Goal: Task Accomplishment & Management: Manage account settings

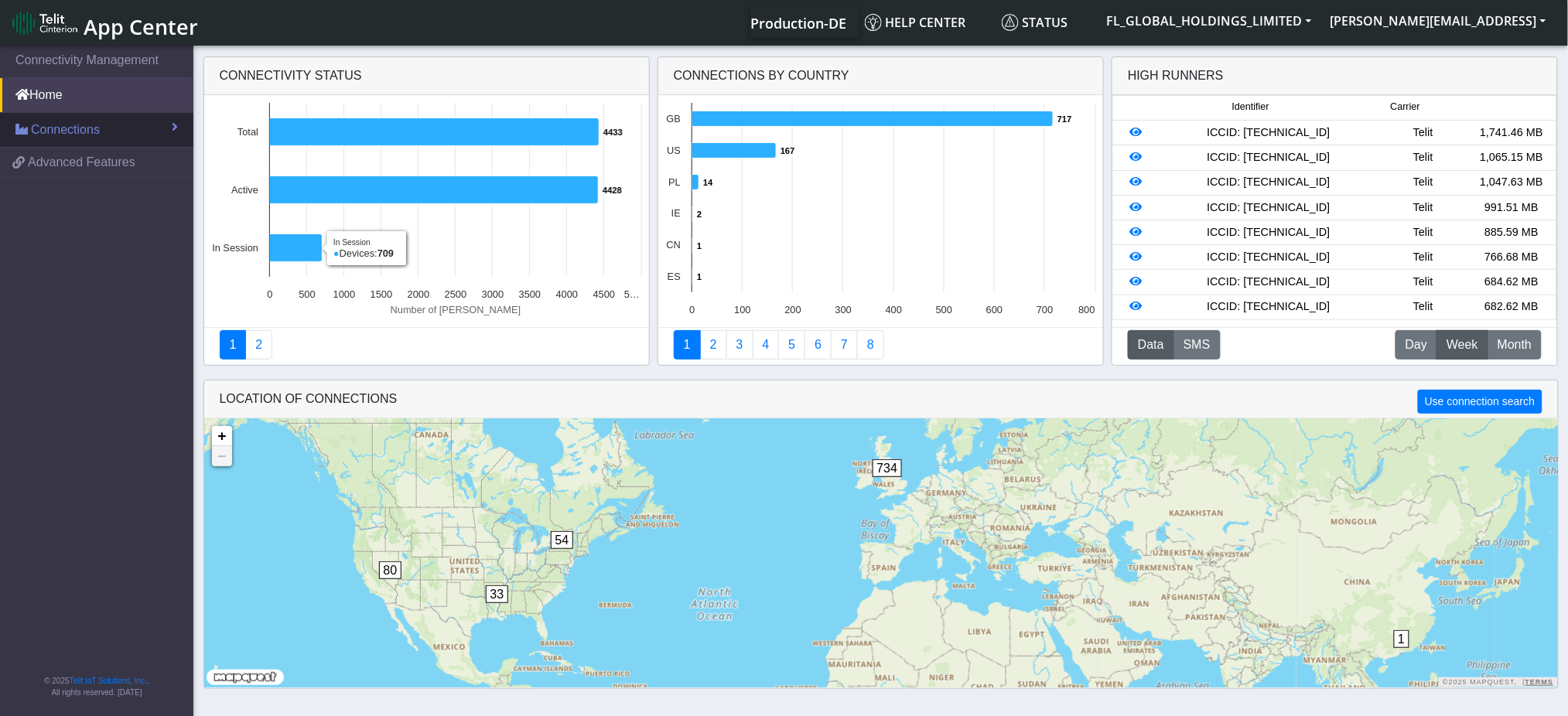
drag, startPoint x: 131, startPoint y: 131, endPoint x: 138, endPoint y: 141, distance: 12.2
click at [131, 131] on link "Connections" at bounding box center [97, 129] width 194 height 34
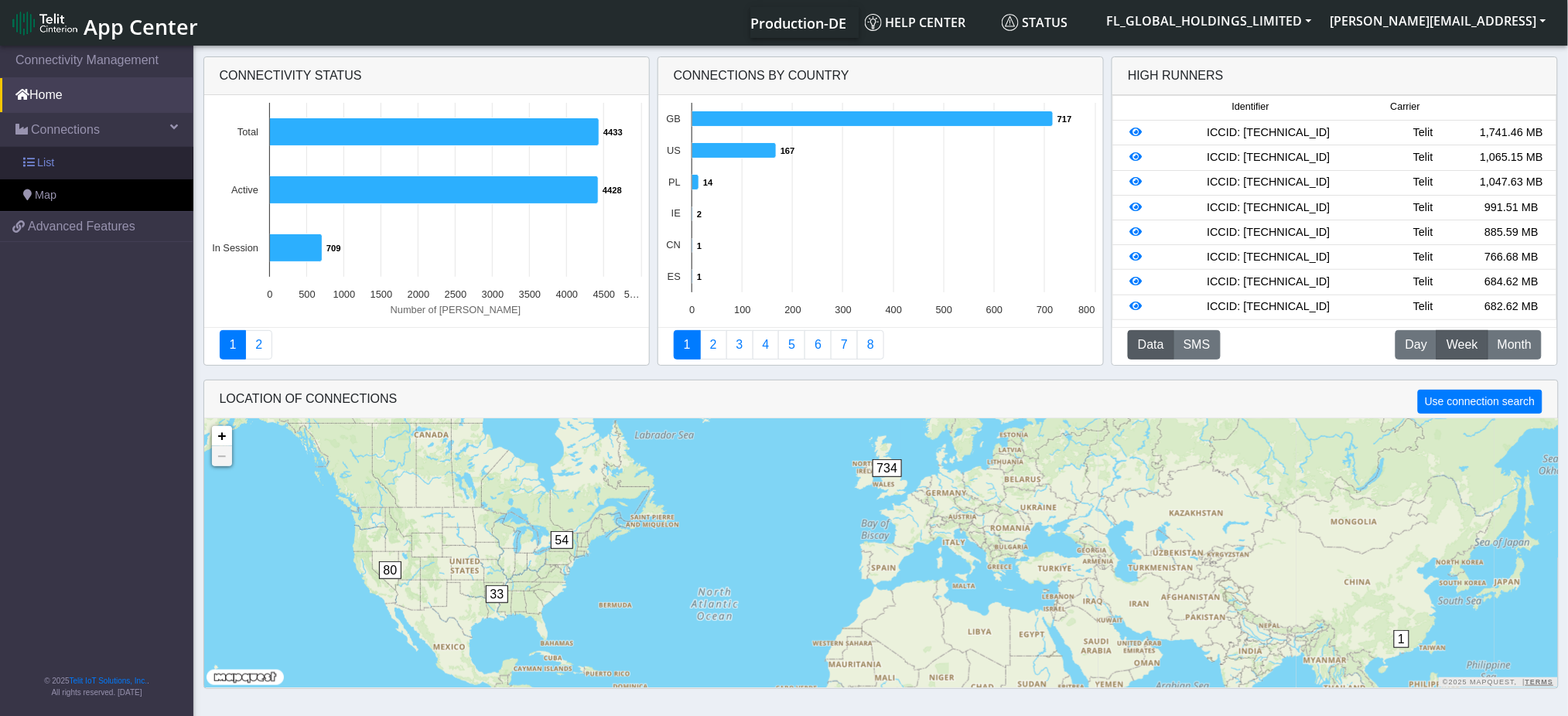
click at [152, 162] on link "List" at bounding box center [97, 163] width 194 height 33
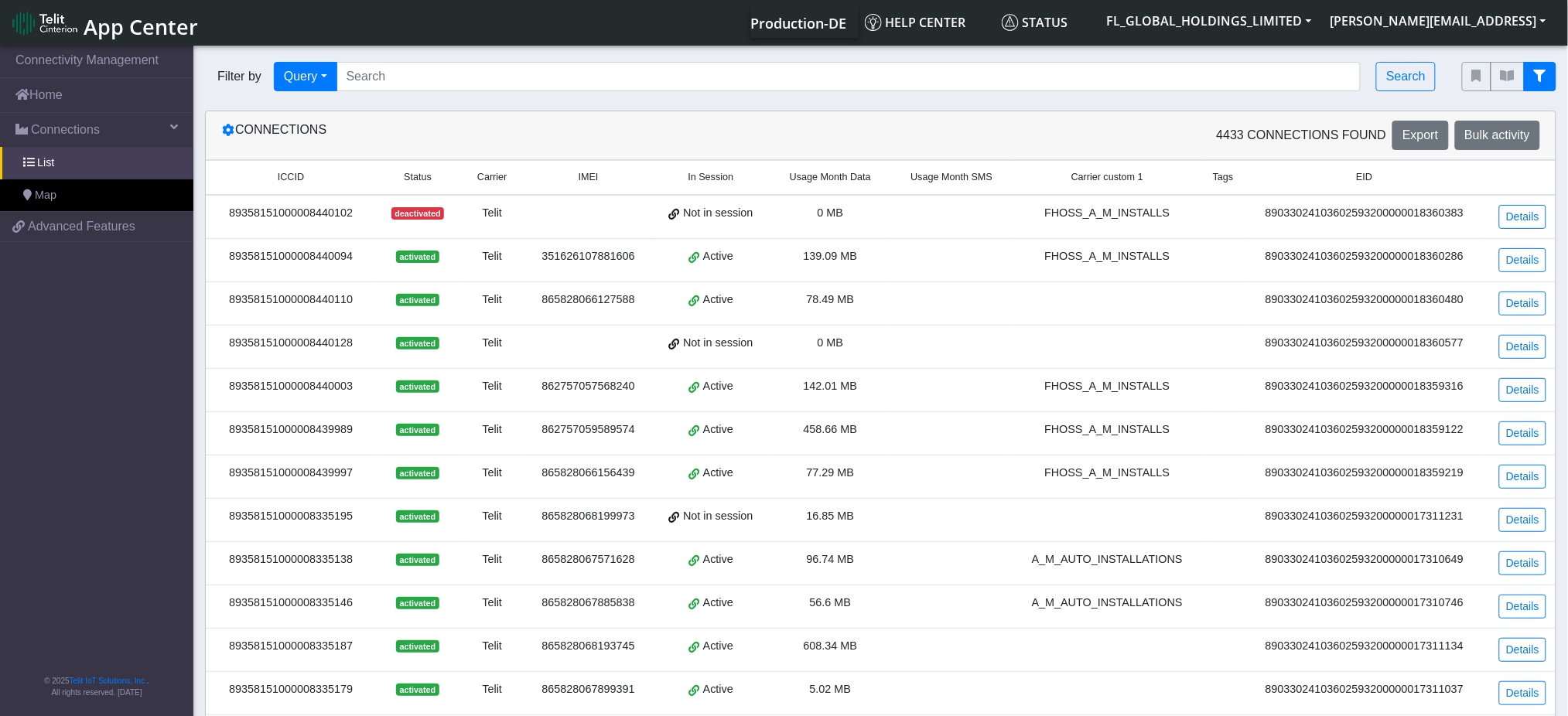
click at [1538, 78] on icon "fitlers menu" at bounding box center [1539, 75] width 13 height 13
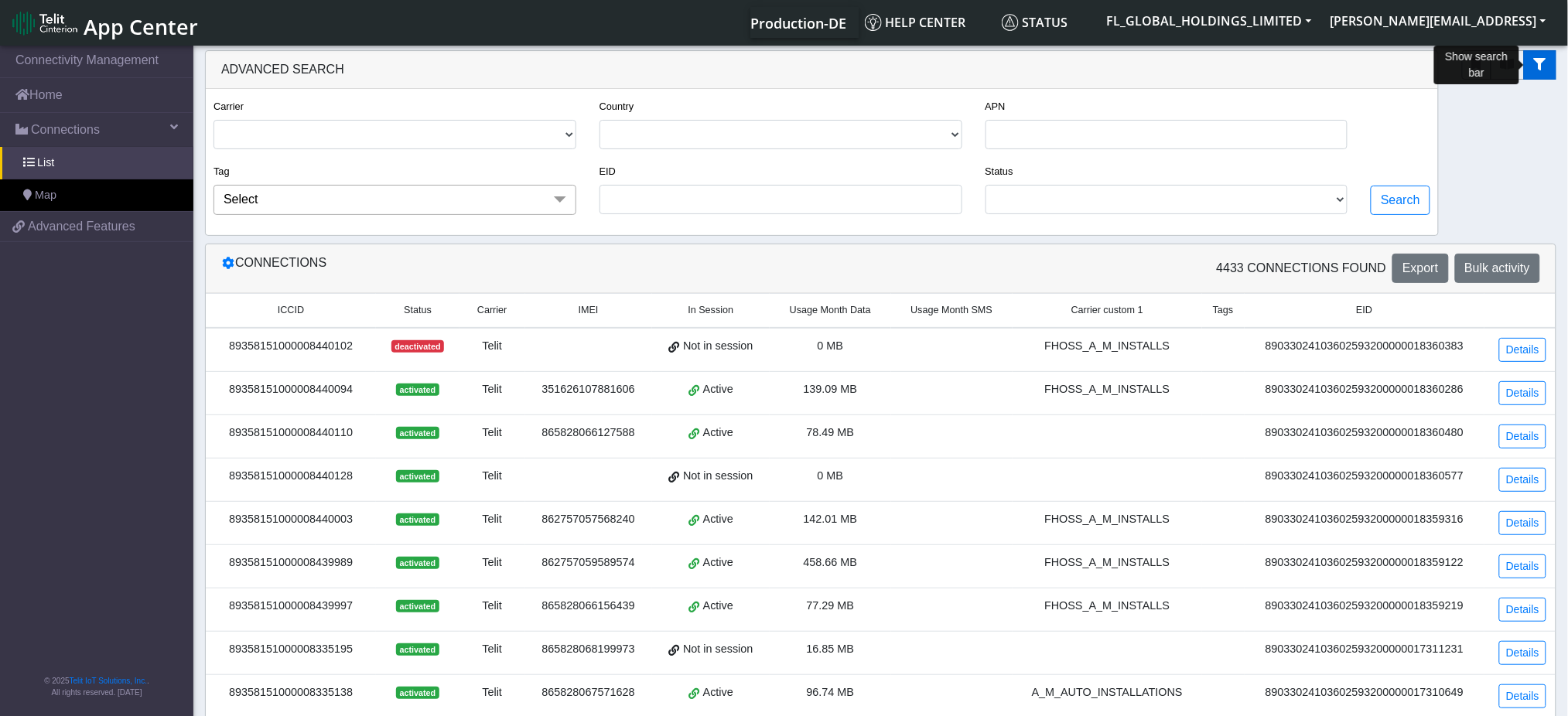
click at [1541, 67] on icon "fitlers menu" at bounding box center [1539, 64] width 13 height 13
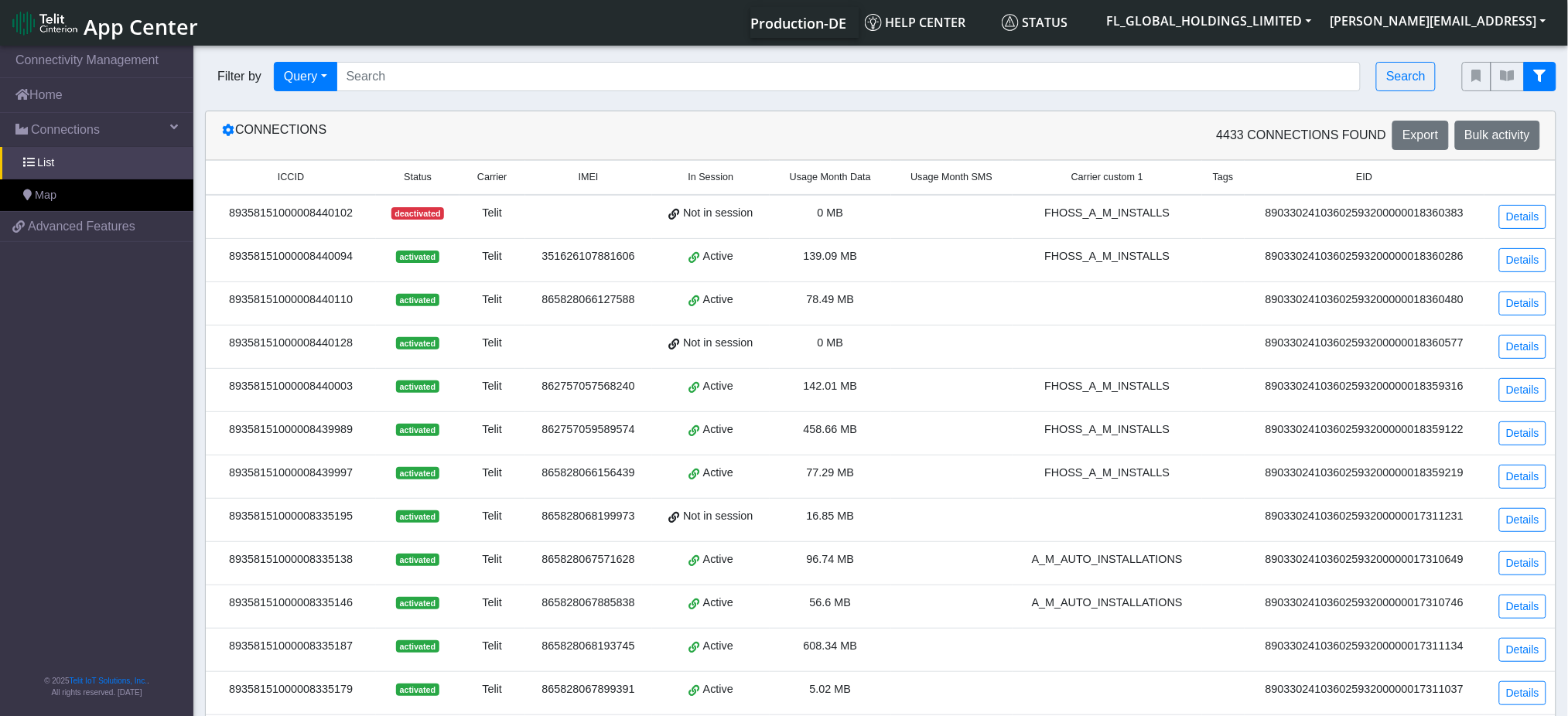
click at [1541, 67] on button "fitlers menu" at bounding box center [1539, 77] width 33 height 30
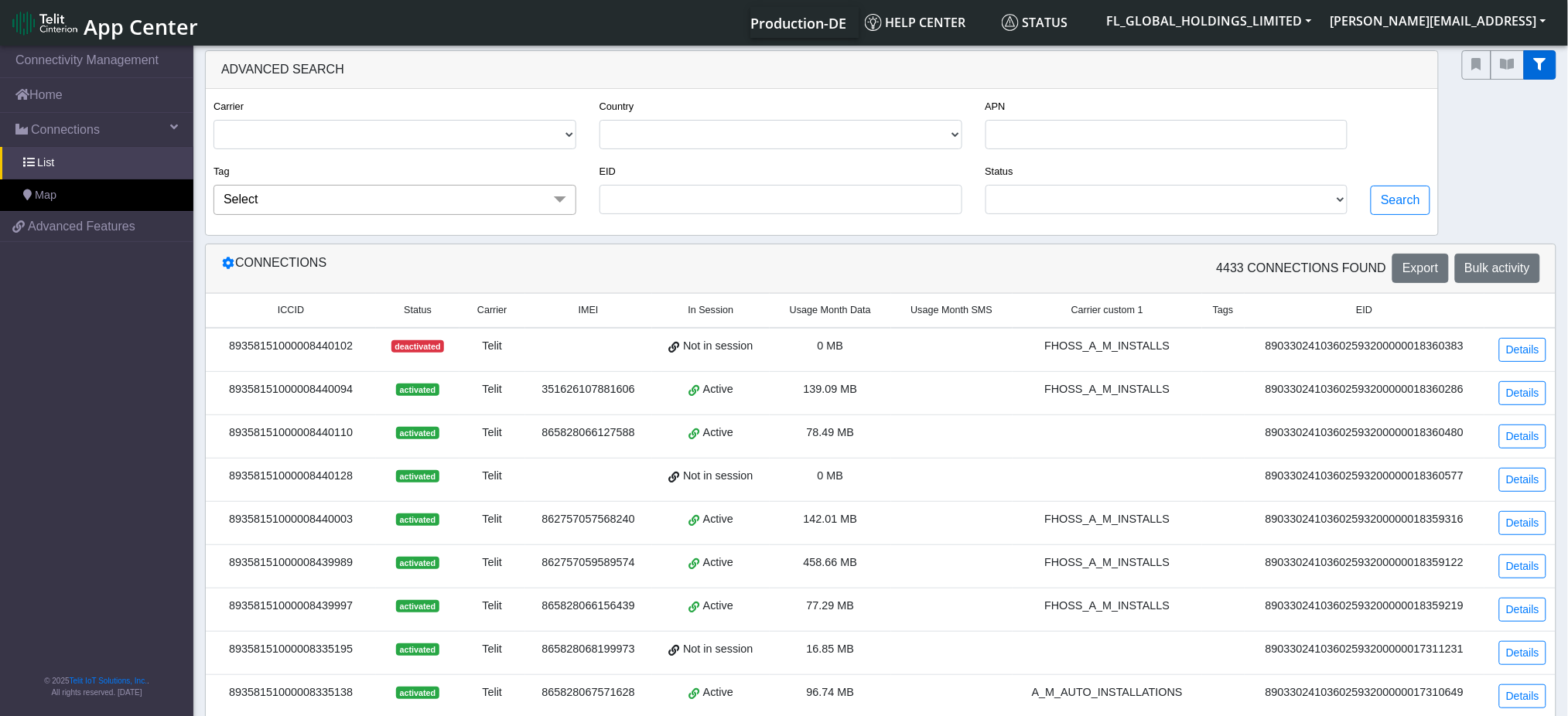
click at [1541, 67] on icon "fitlers menu" at bounding box center [1539, 64] width 13 height 13
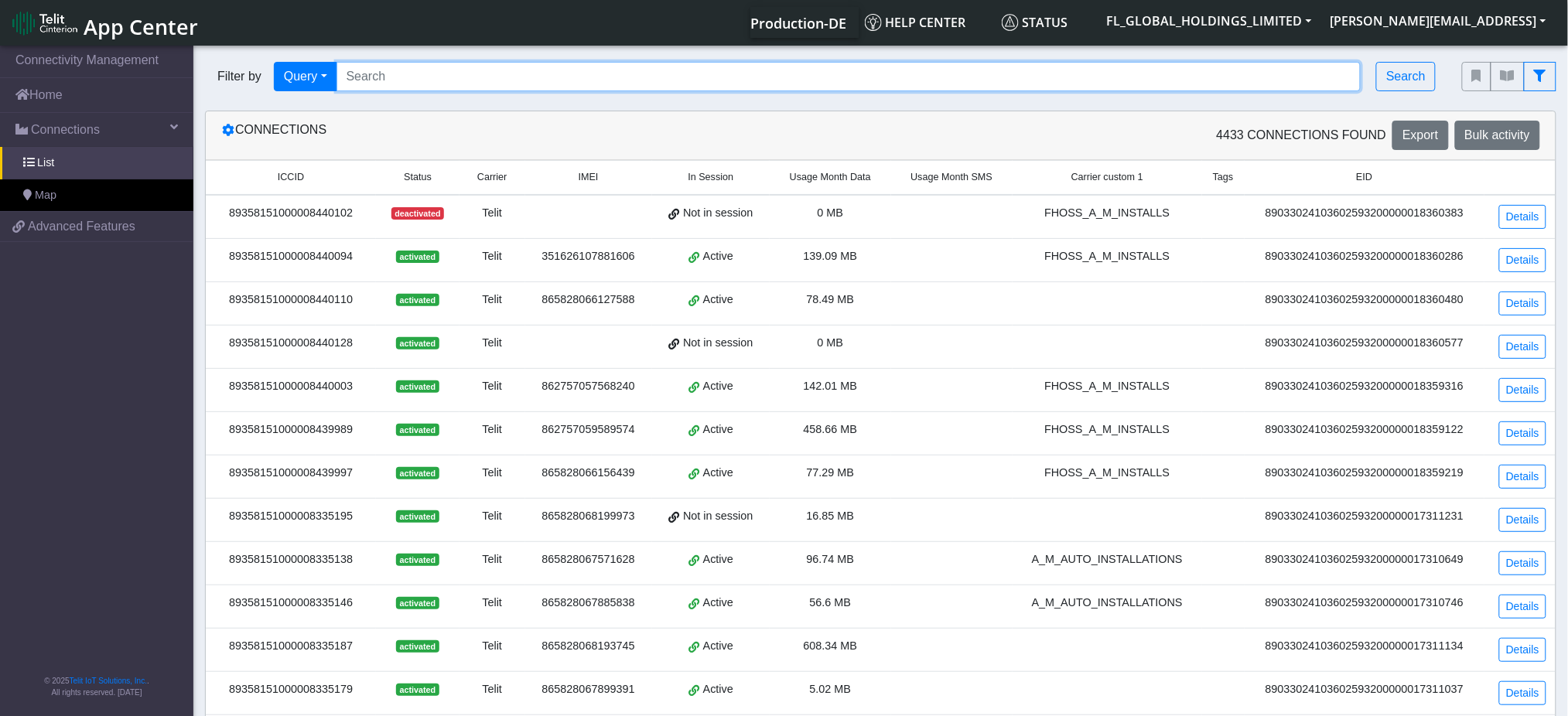
click at [476, 74] on input "Search..." at bounding box center [849, 77] width 1025 height 30
type input "87356"
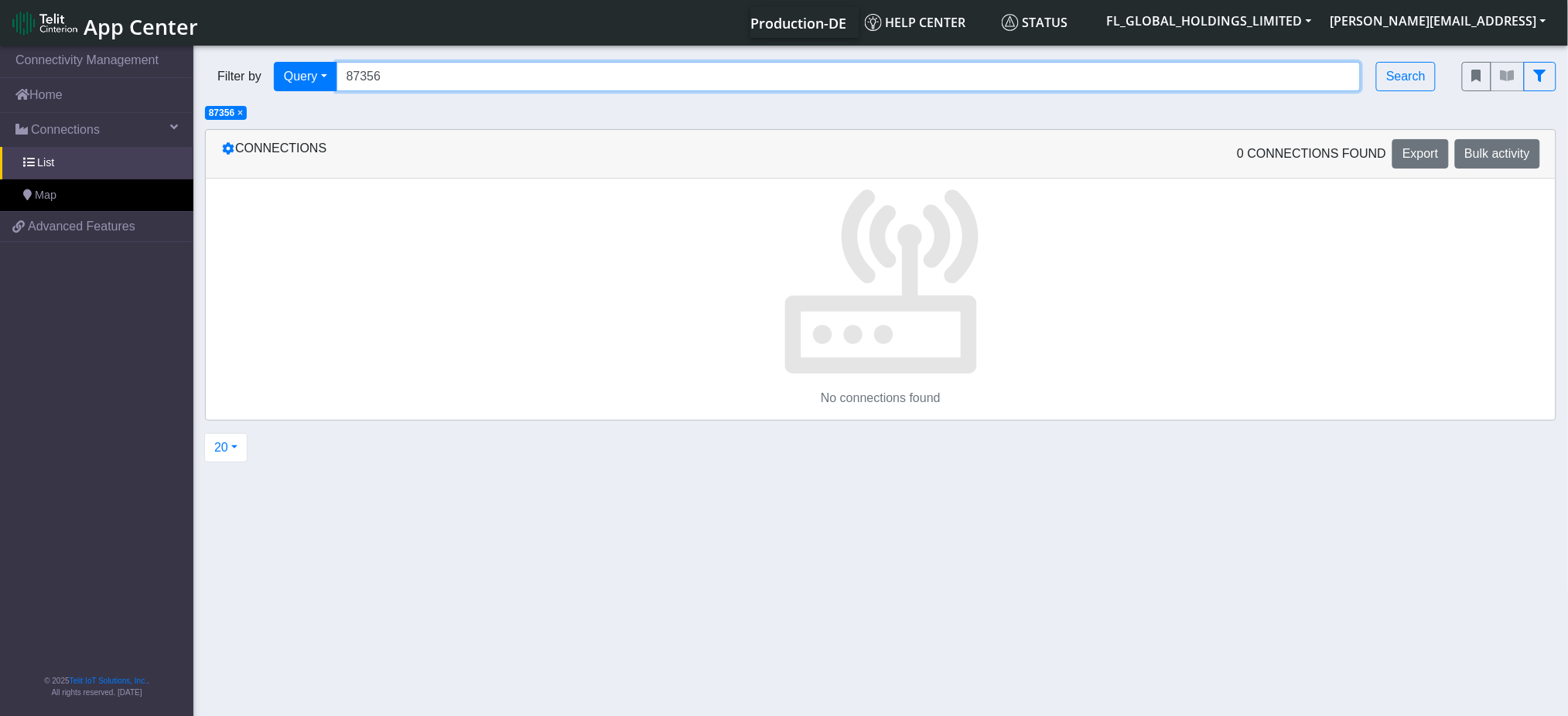
click at [473, 63] on input "87356" at bounding box center [849, 77] width 1025 height 30
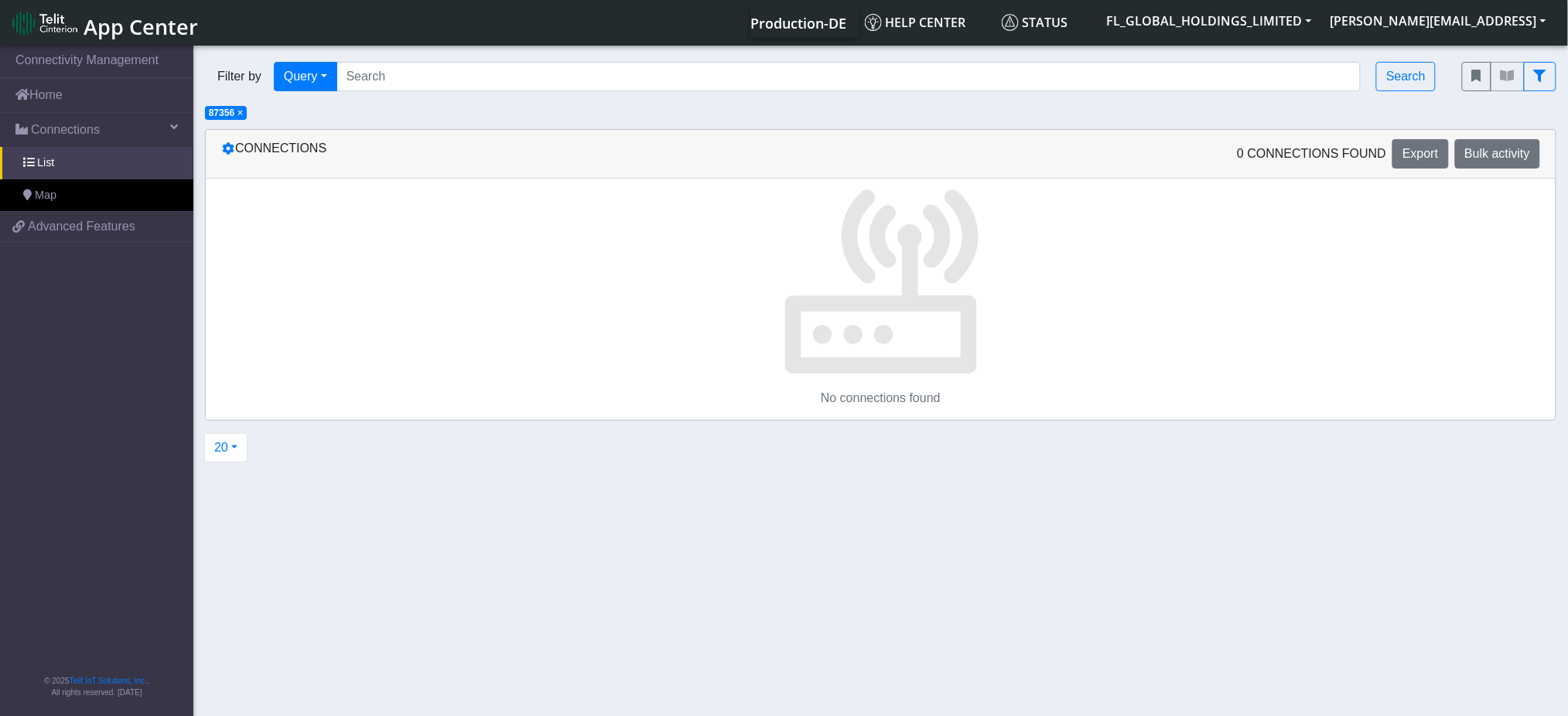
click at [241, 111] on span "×" at bounding box center [239, 113] width 5 height 11
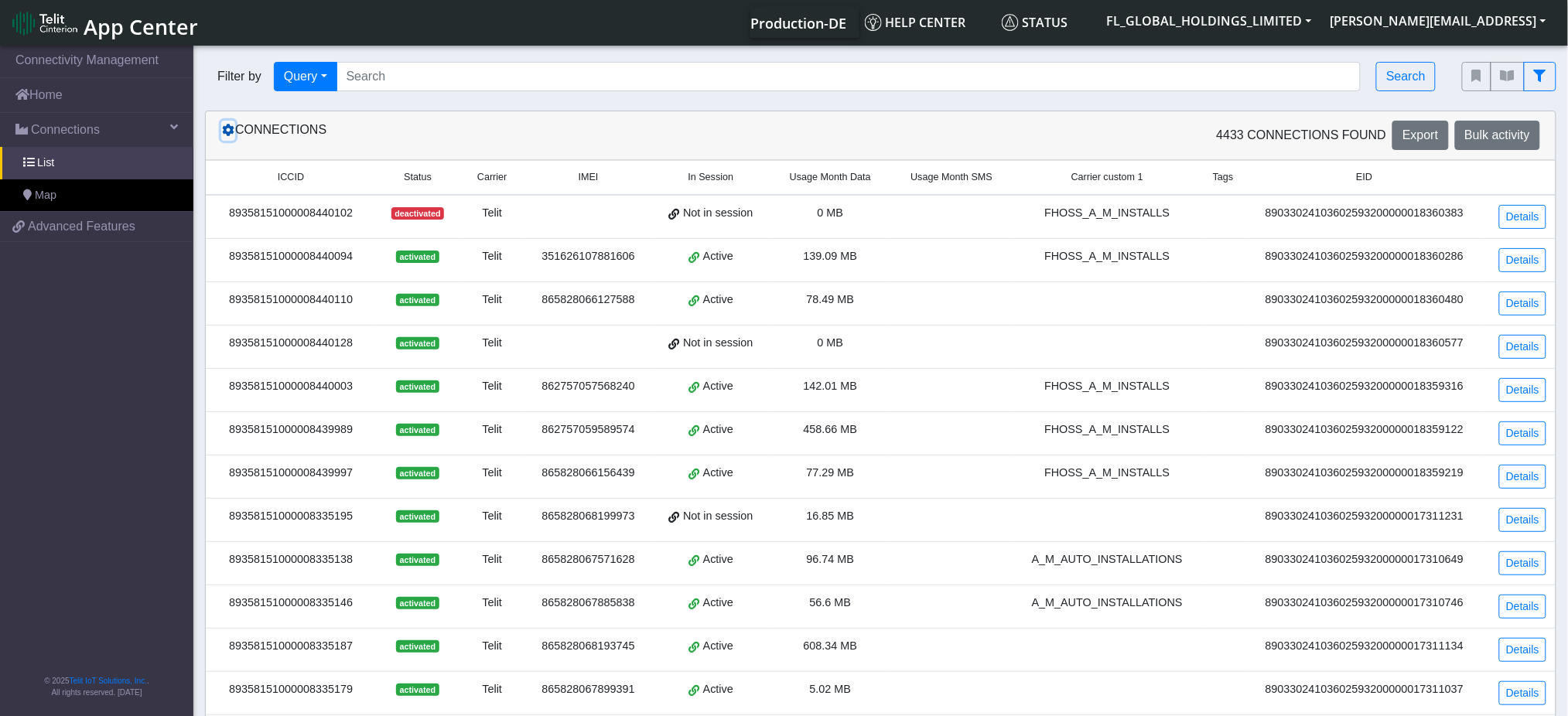
click at [226, 132] on icon at bounding box center [228, 129] width 13 height 13
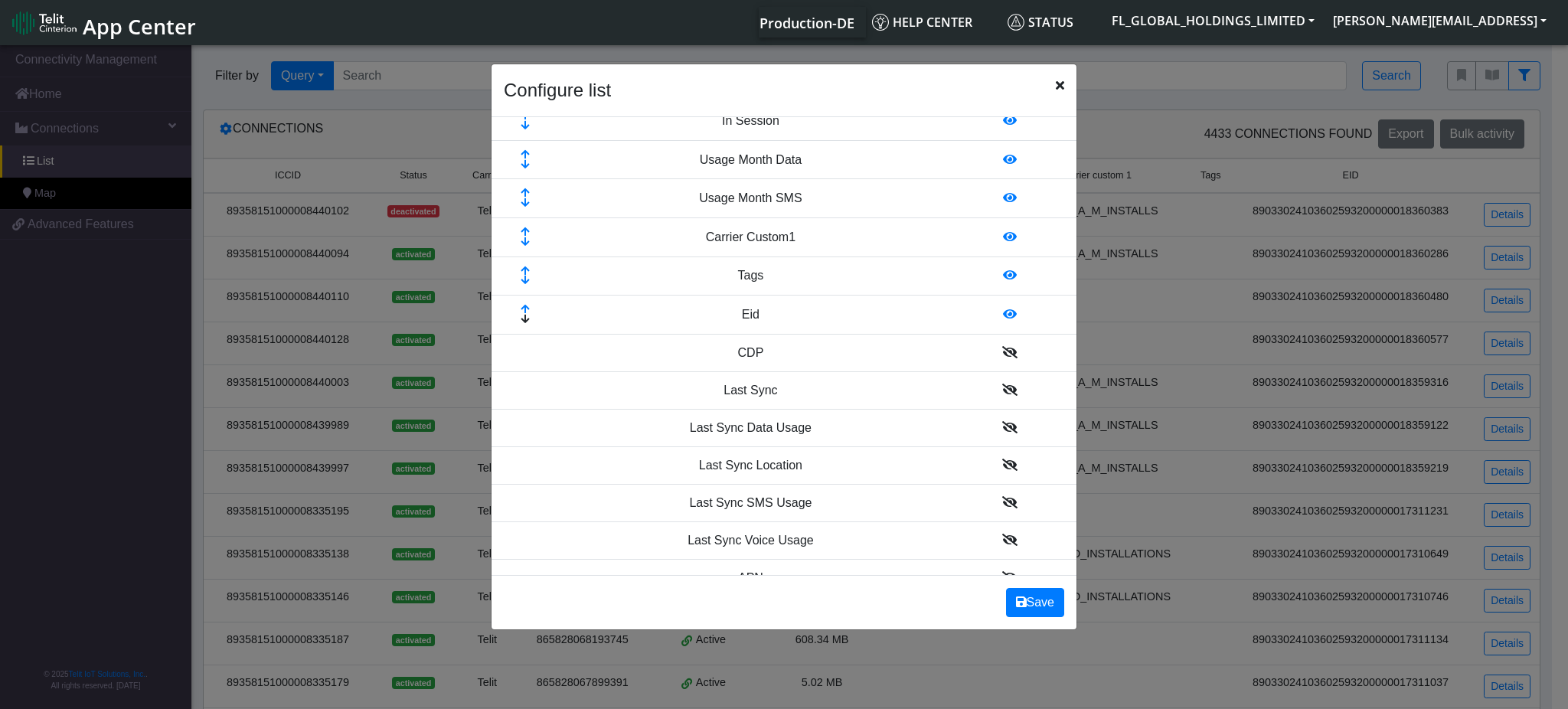
scroll to position [306, 0]
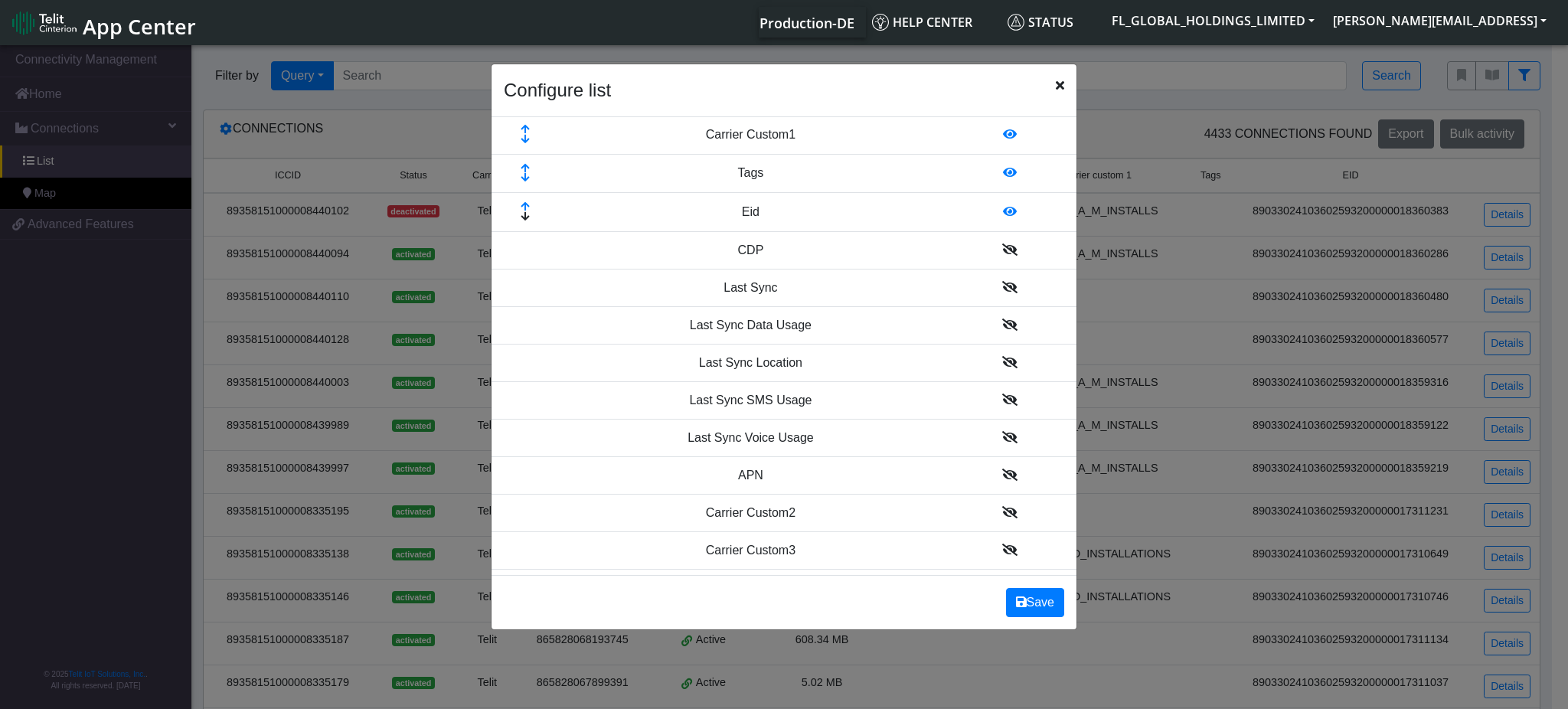
click at [1002, 249] on icon at bounding box center [1010, 249] width 16 height 13
click at [1002, 288] on icon at bounding box center [1010, 288] width 16 height 13
click at [981, 284] on td at bounding box center [1009, 289] width 134 height 39
click at [1003, 288] on icon at bounding box center [1010, 288] width 14 height 13
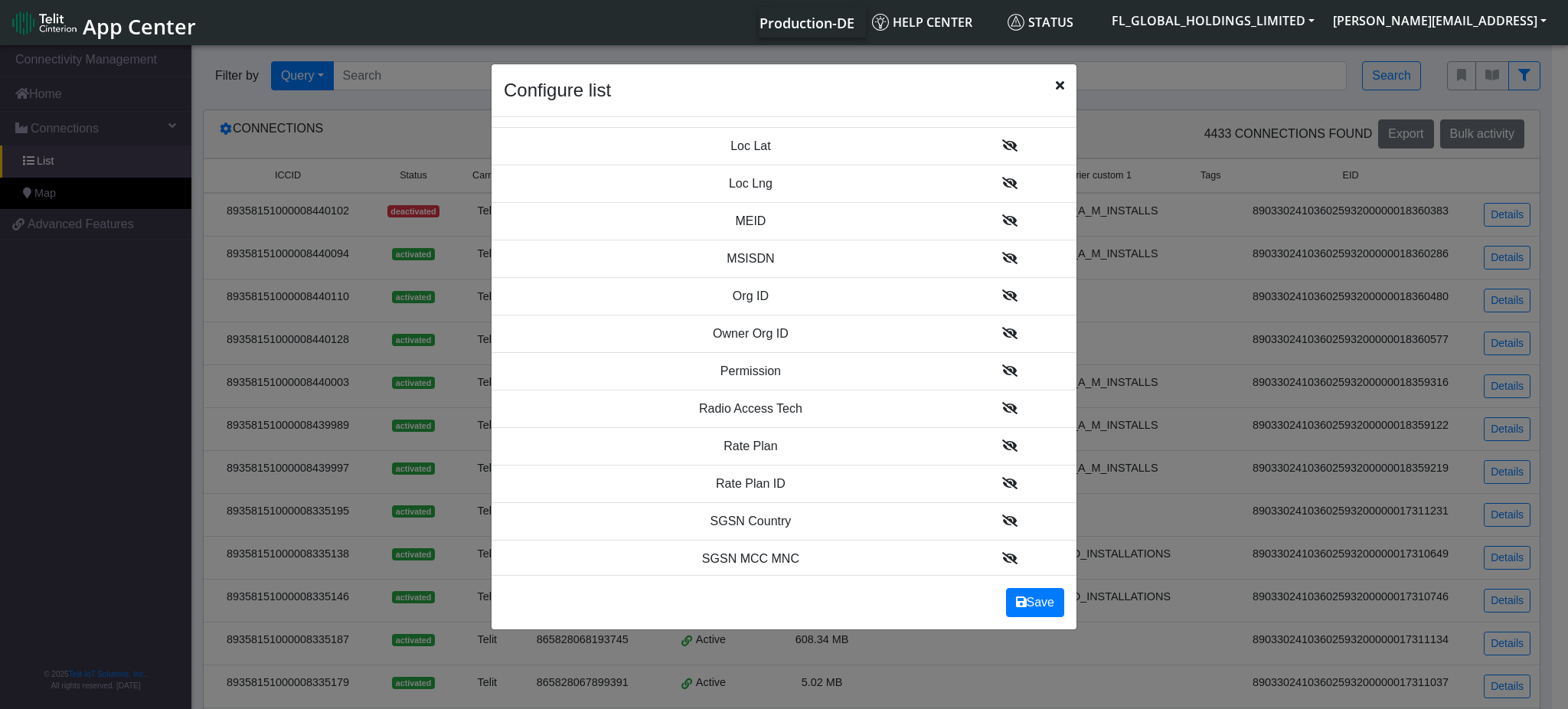
scroll to position [1473, 0]
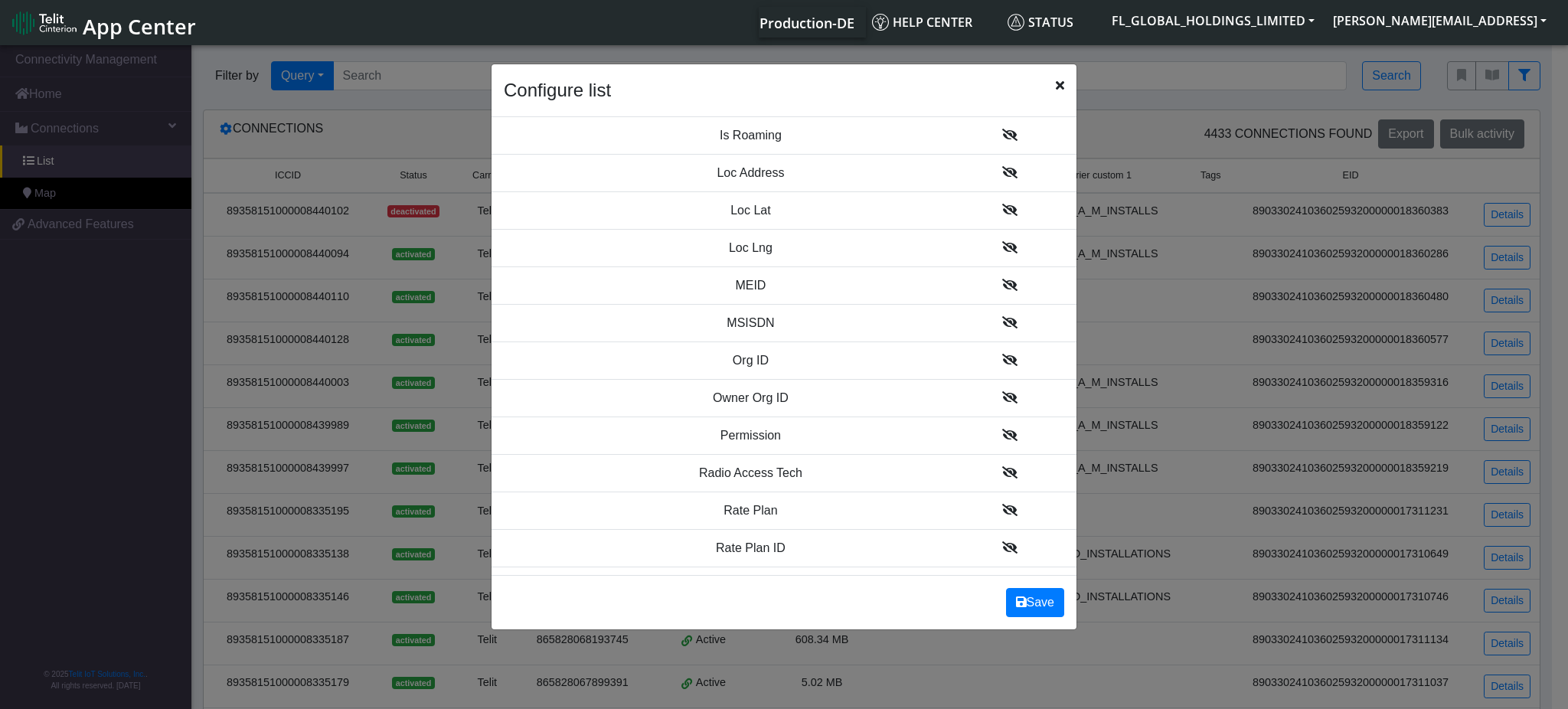
click at [1002, 326] on icon at bounding box center [1010, 322] width 16 height 13
click at [1002, 288] on icon at bounding box center [1010, 285] width 16 height 13
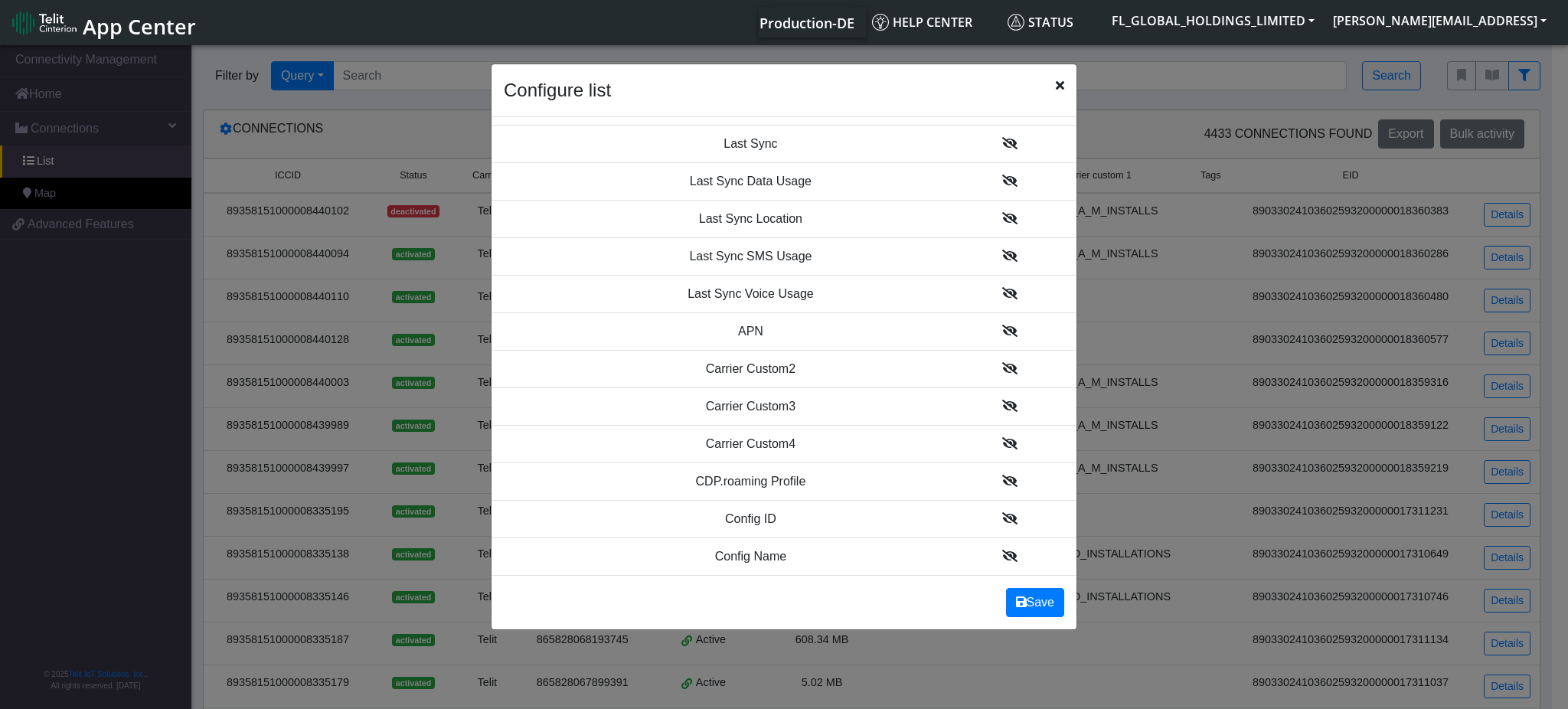
scroll to position [426, 0]
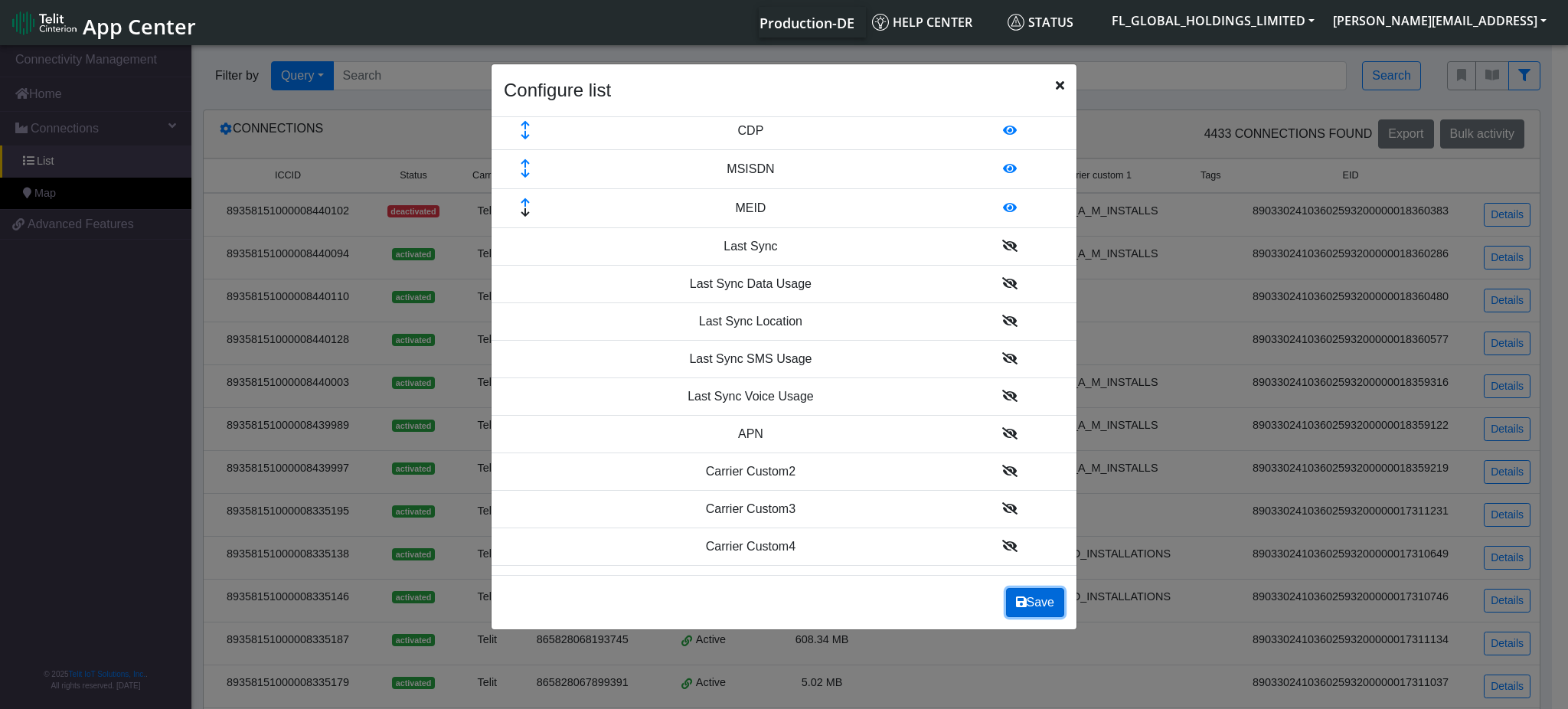
click at [1045, 596] on button "Save" at bounding box center [1035, 603] width 59 height 29
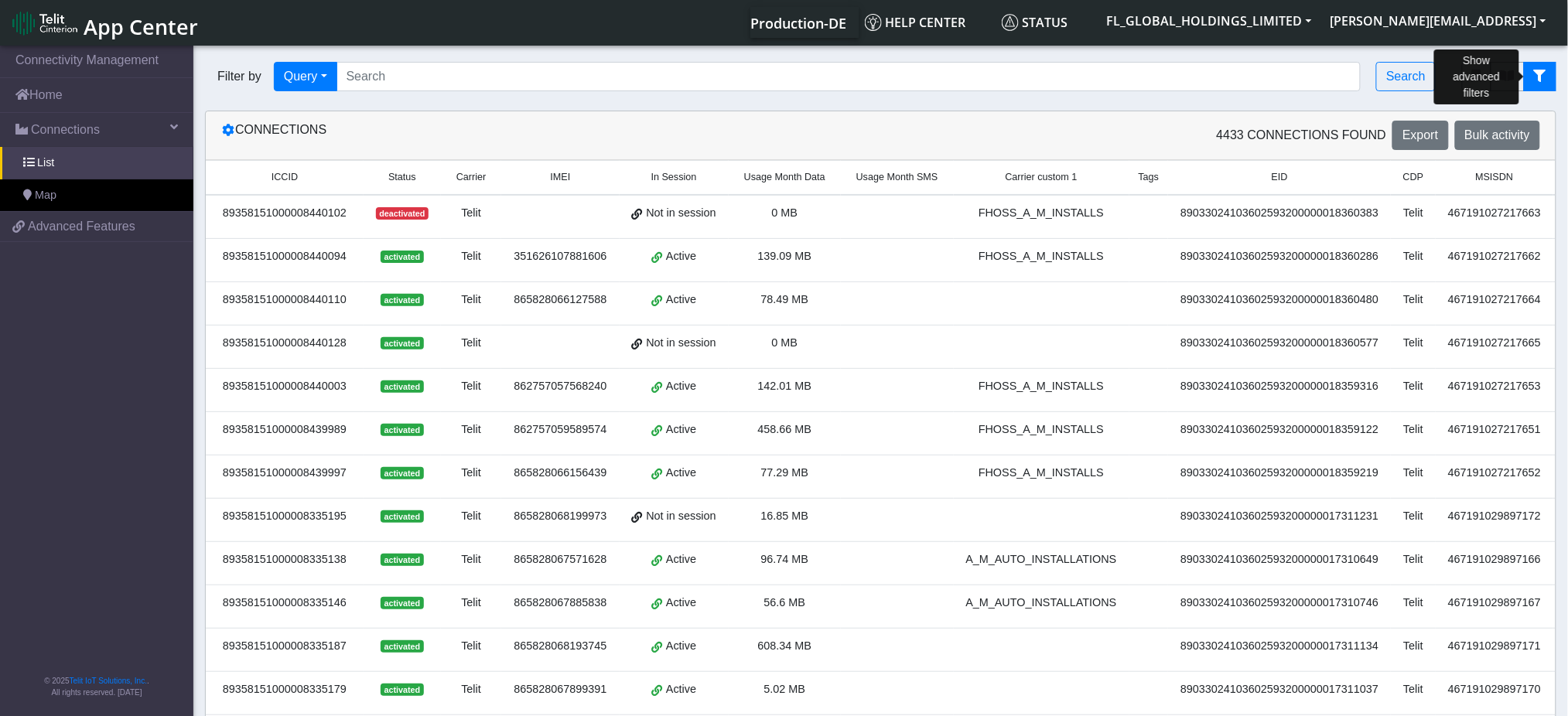
click at [1539, 80] on icon "fitlers menu" at bounding box center [1539, 75] width 13 height 13
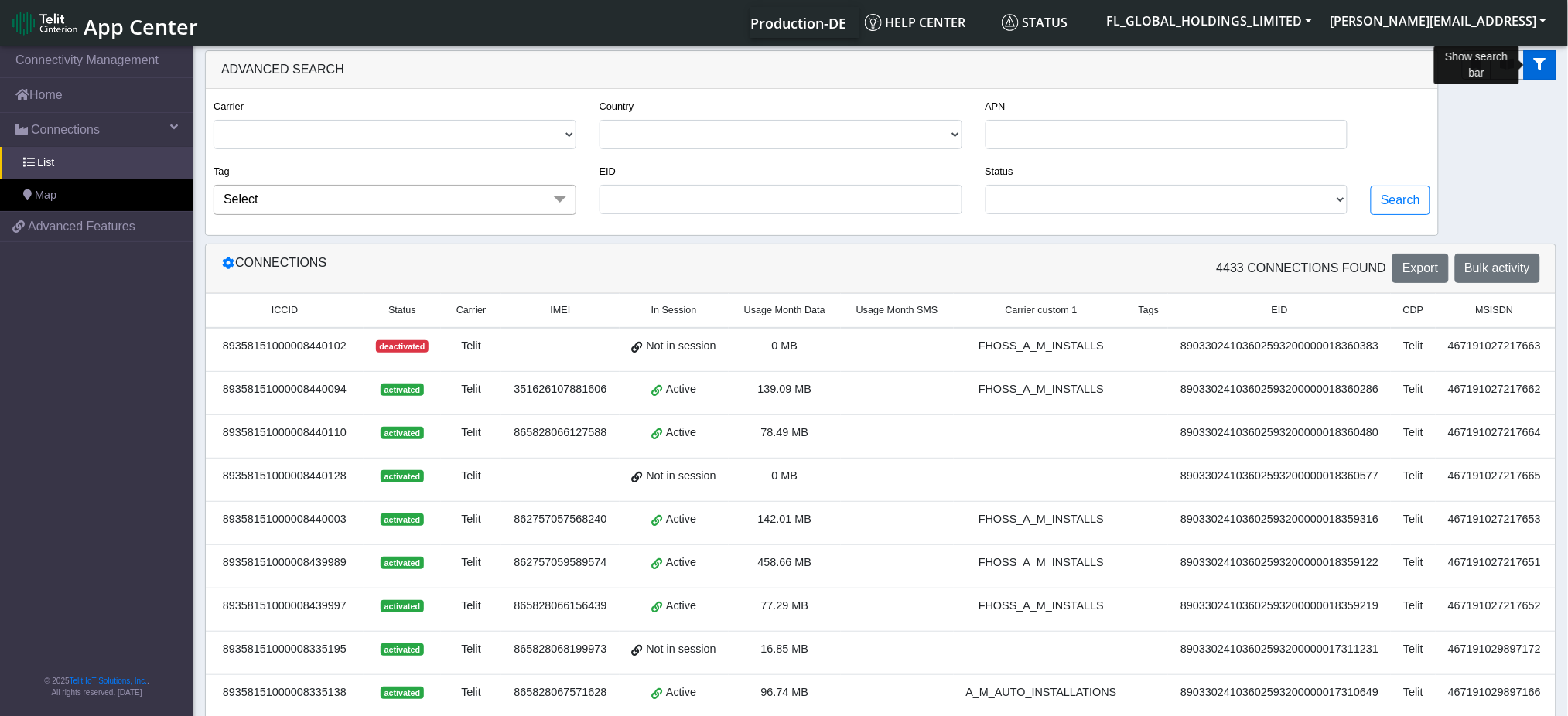
click at [1540, 69] on icon "fitlers menu" at bounding box center [1539, 64] width 13 height 13
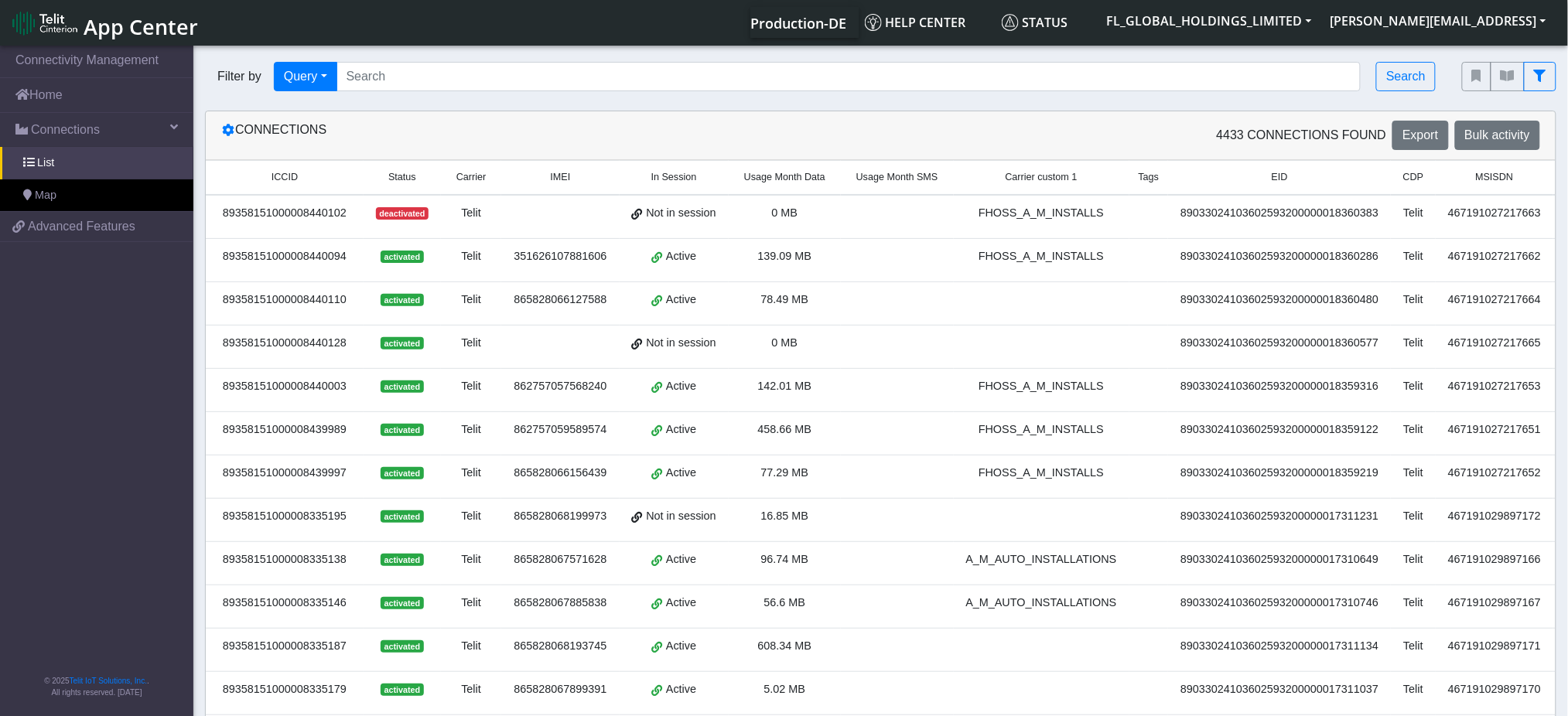
click at [1445, 209] on div "467191027217663" at bounding box center [1494, 213] width 99 height 17
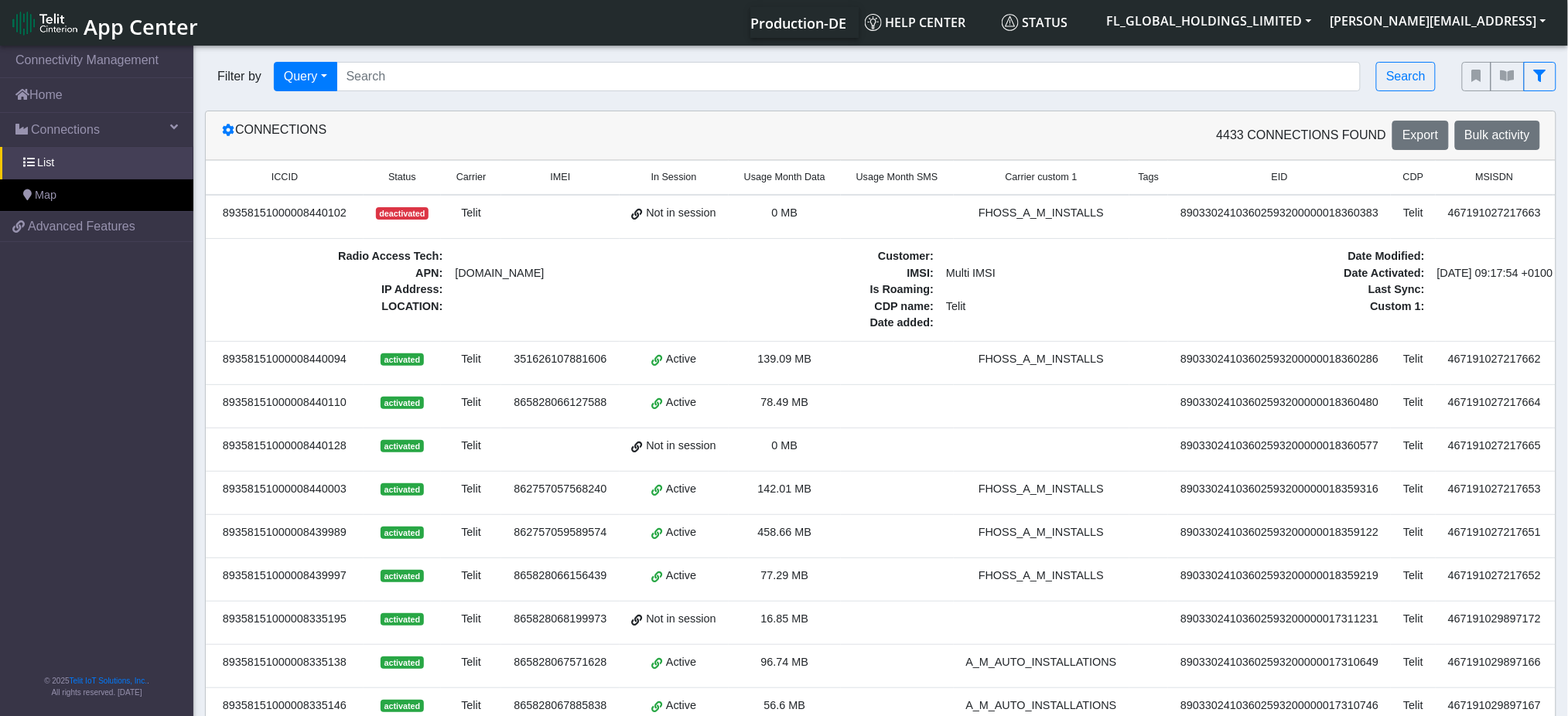
click at [1445, 209] on div "467191027217663" at bounding box center [1494, 213] width 99 height 17
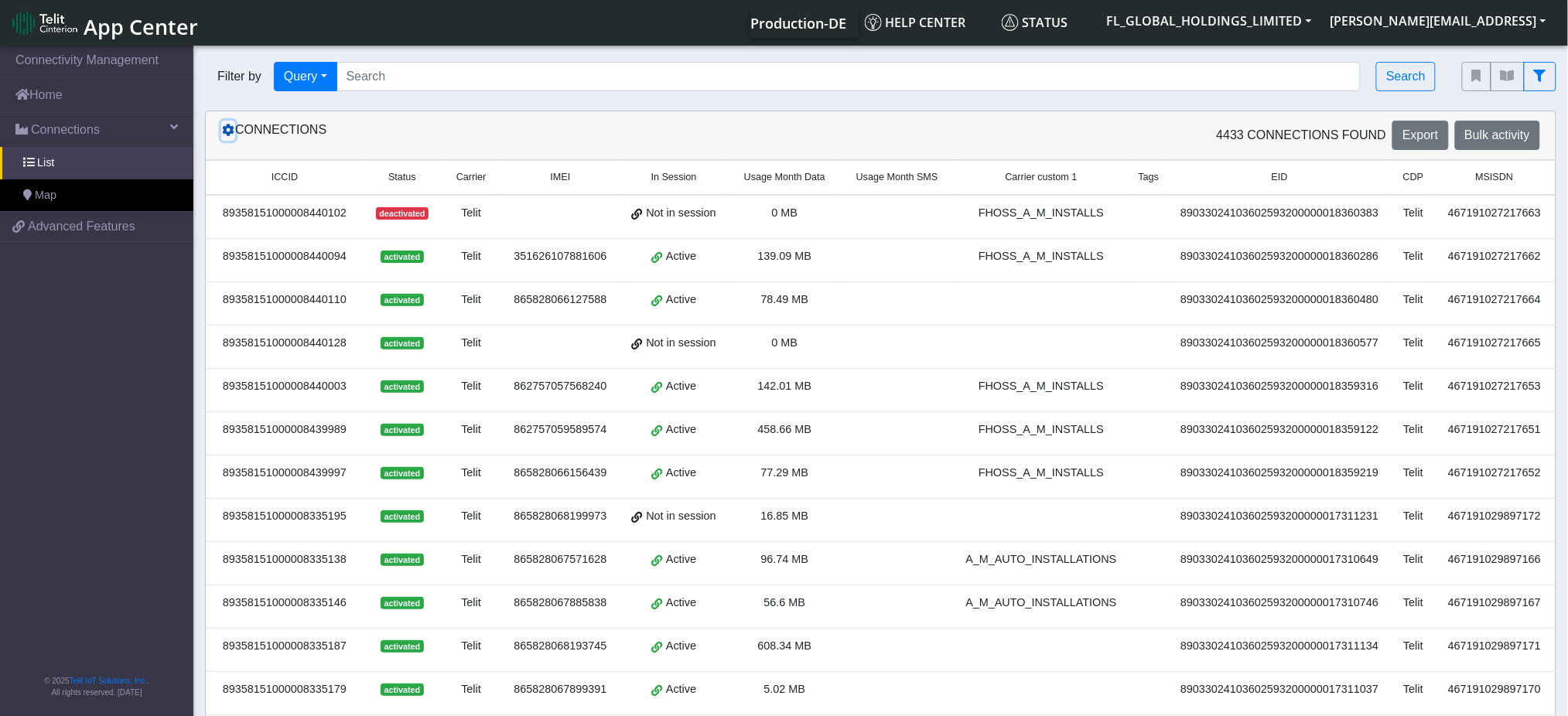
click at [223, 136] on icon at bounding box center [228, 129] width 13 height 13
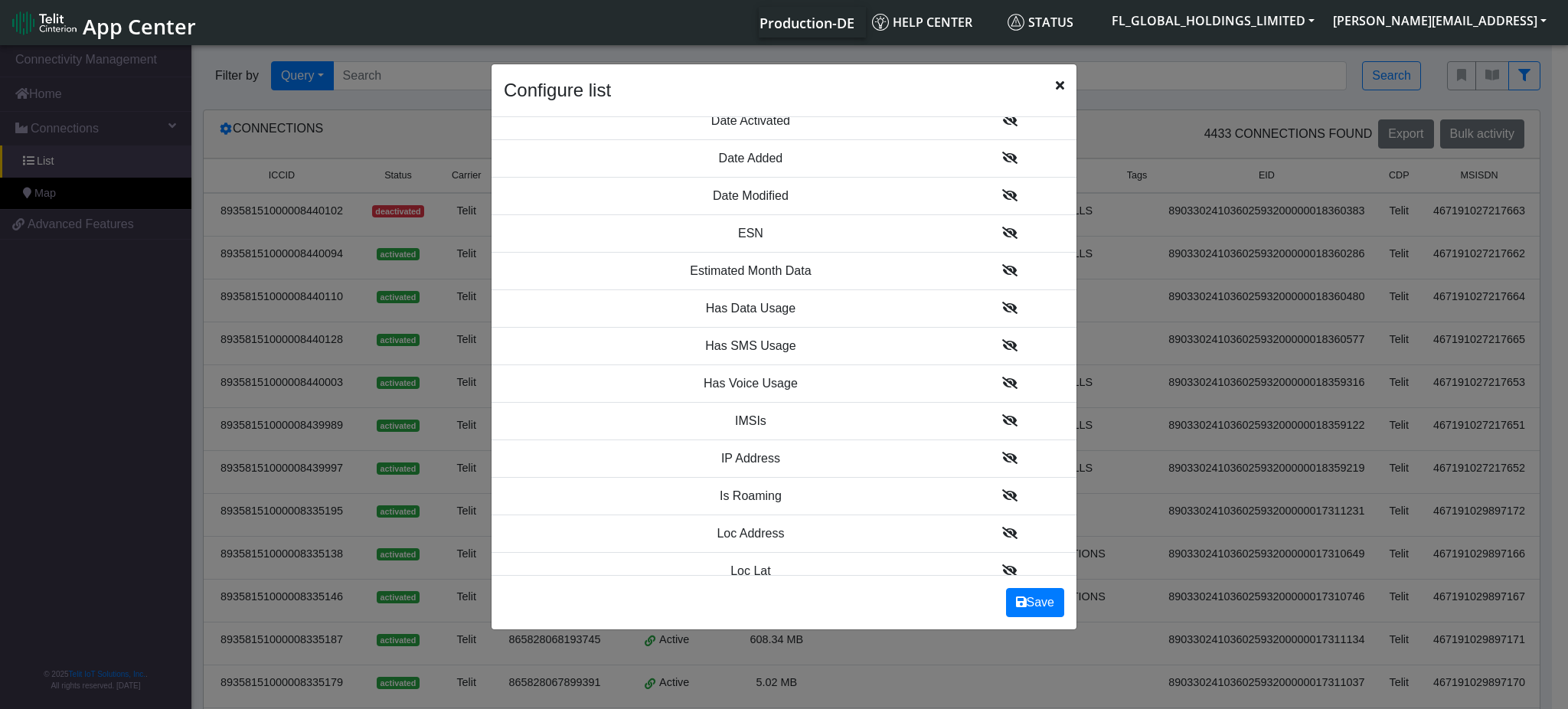
scroll to position [1225, 0]
click at [998, 197] on td at bounding box center [1009, 198] width 134 height 37
click at [1002, 197] on td at bounding box center [1009, 198] width 134 height 37
click at [1002, 196] on icon at bounding box center [1010, 198] width 16 height 13
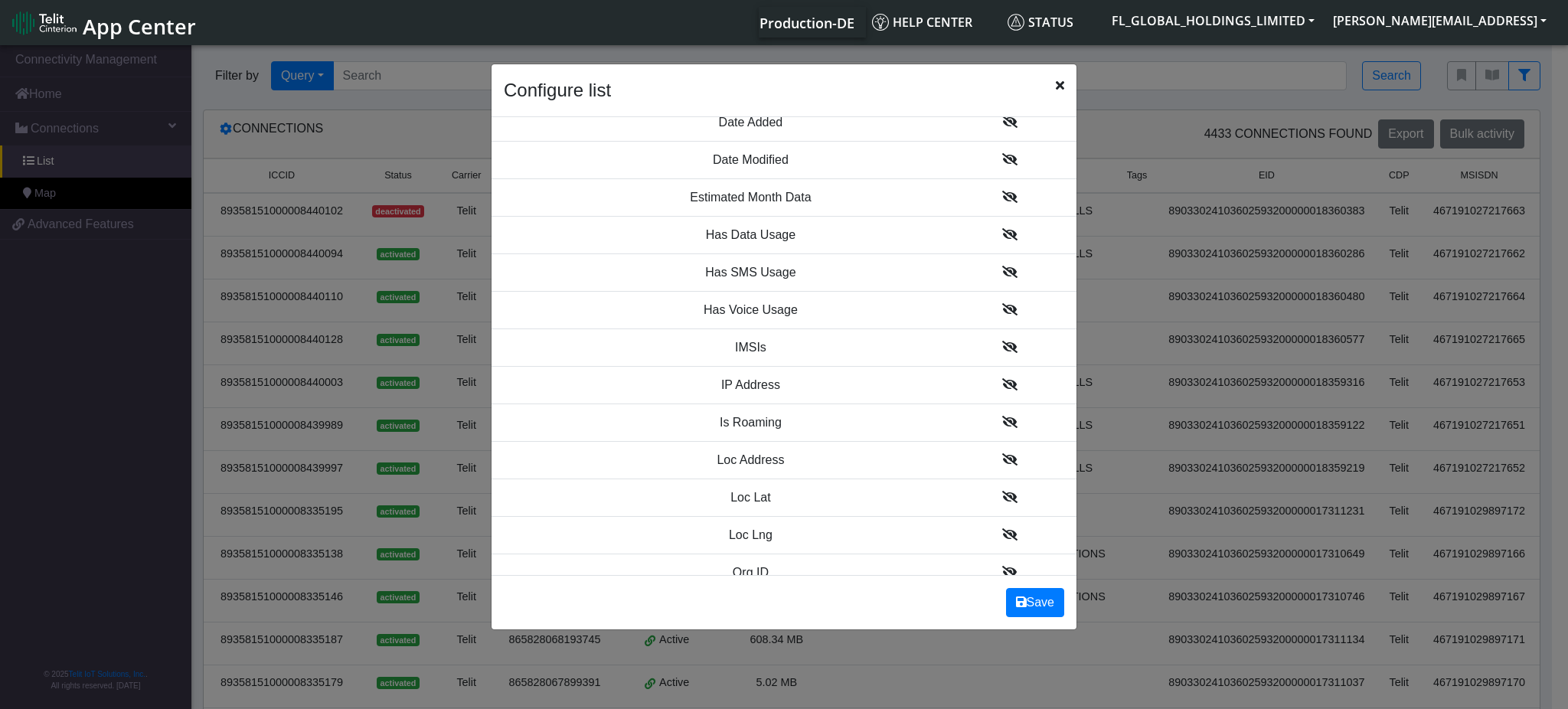
click at [1002, 347] on icon at bounding box center [1010, 347] width 16 height 13
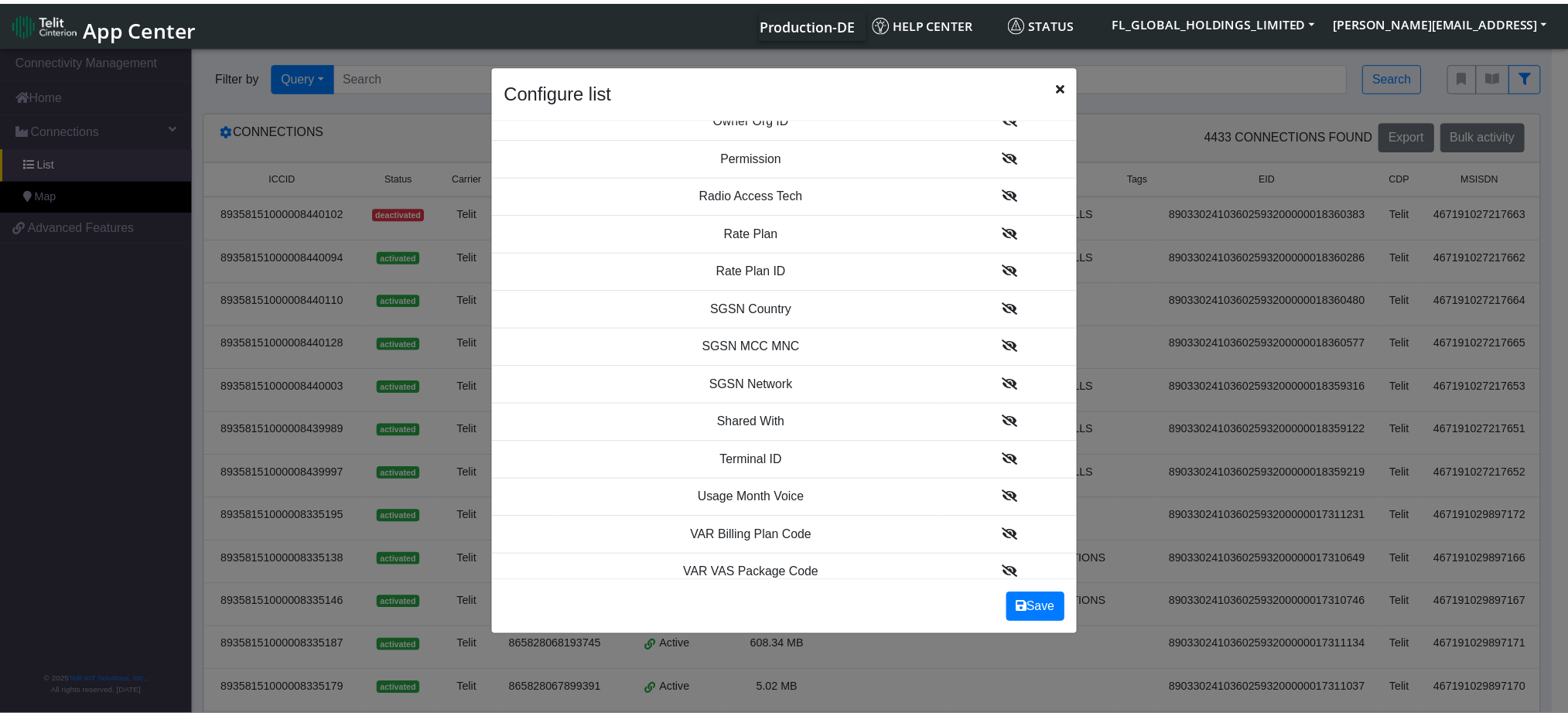
scroll to position [1801, 0]
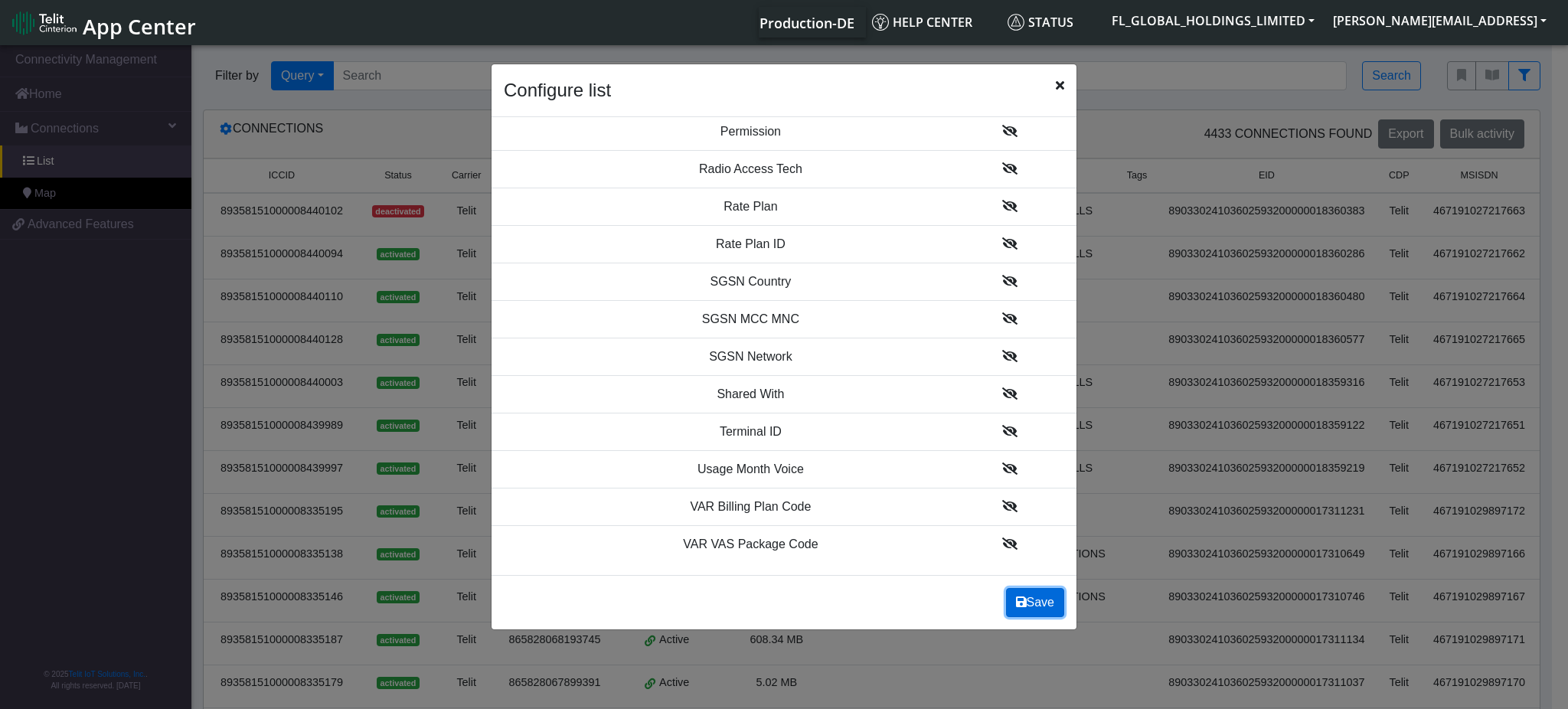
click at [1044, 593] on button "Save" at bounding box center [1035, 603] width 59 height 29
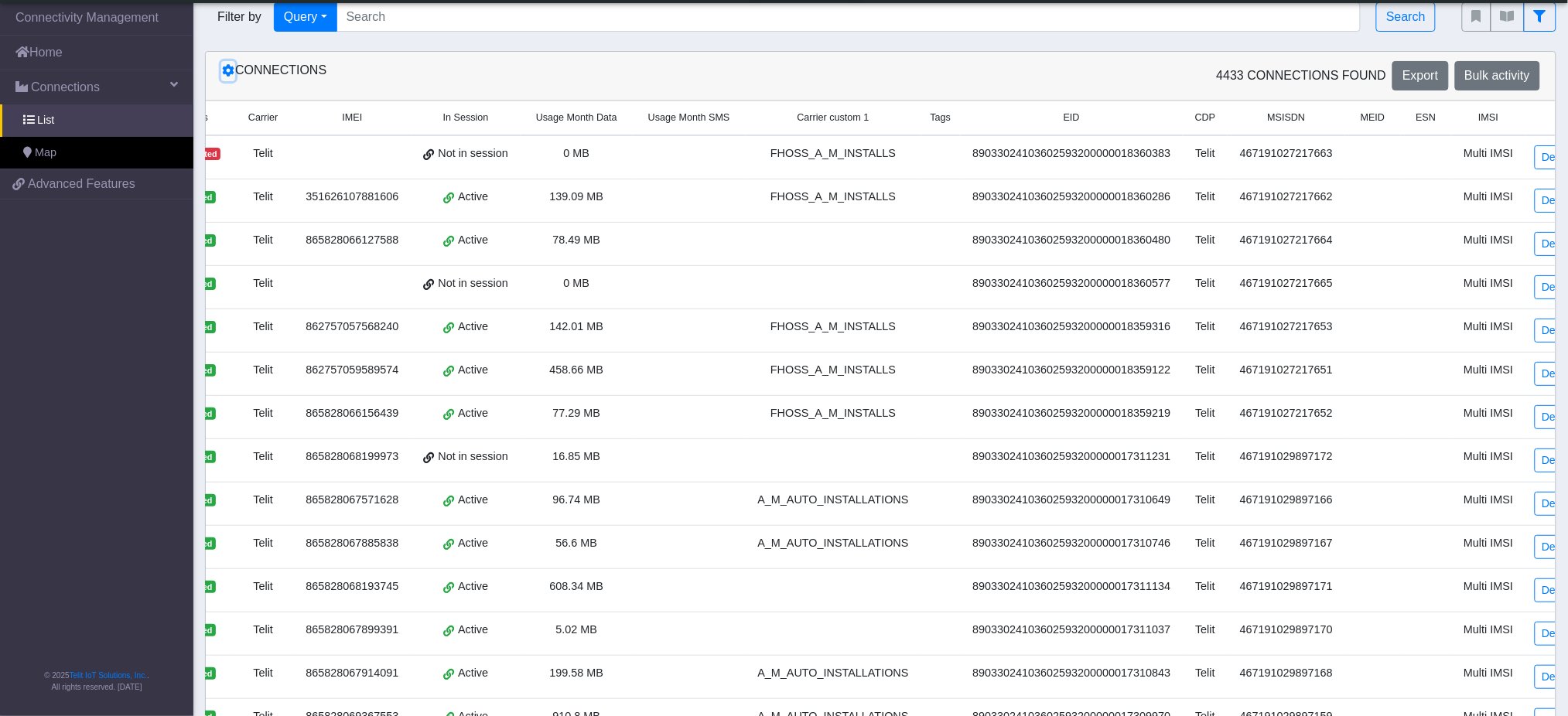
scroll to position [0, 0]
